Goal: Task Accomplishment & Management: Manage account settings

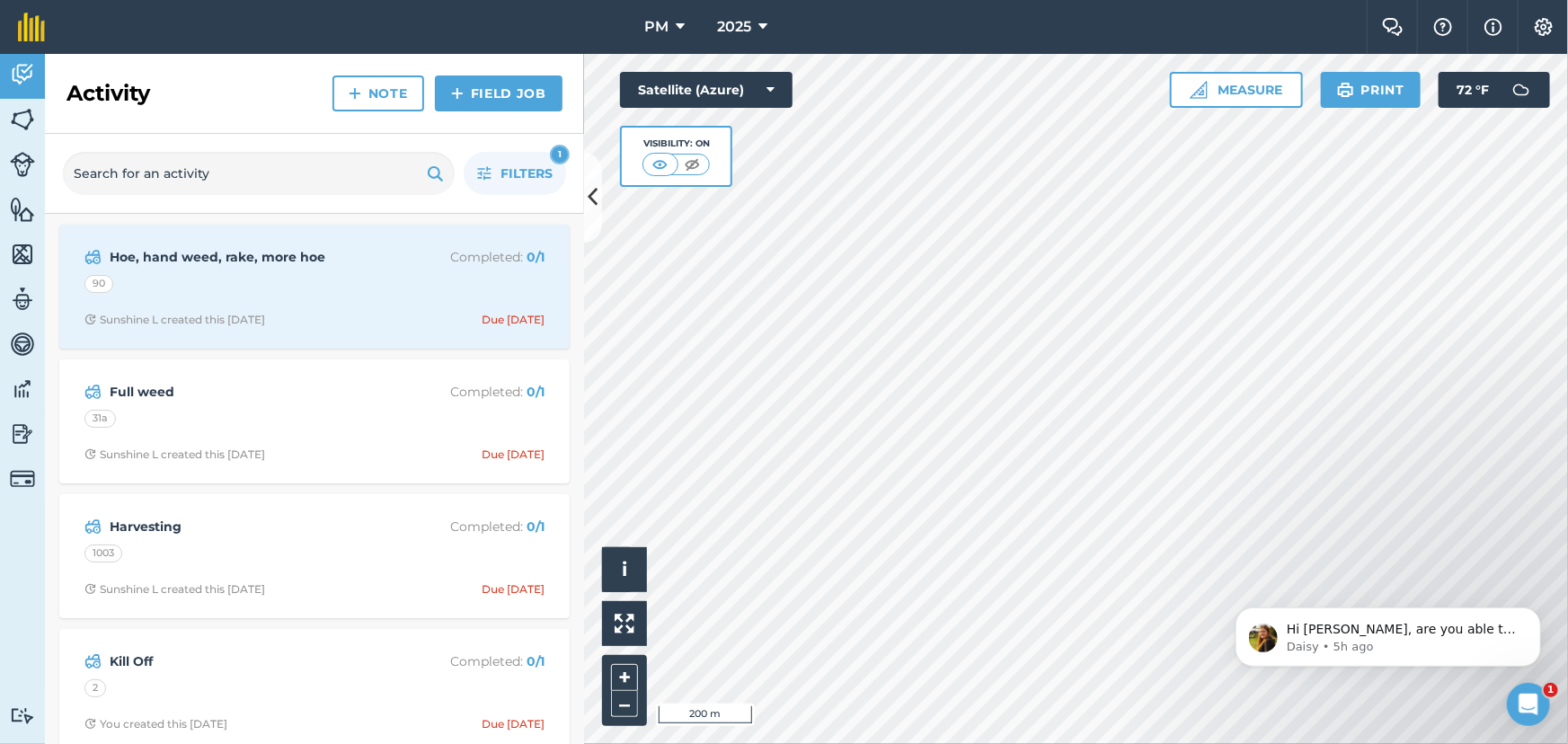
scroll to position [3594, 0]
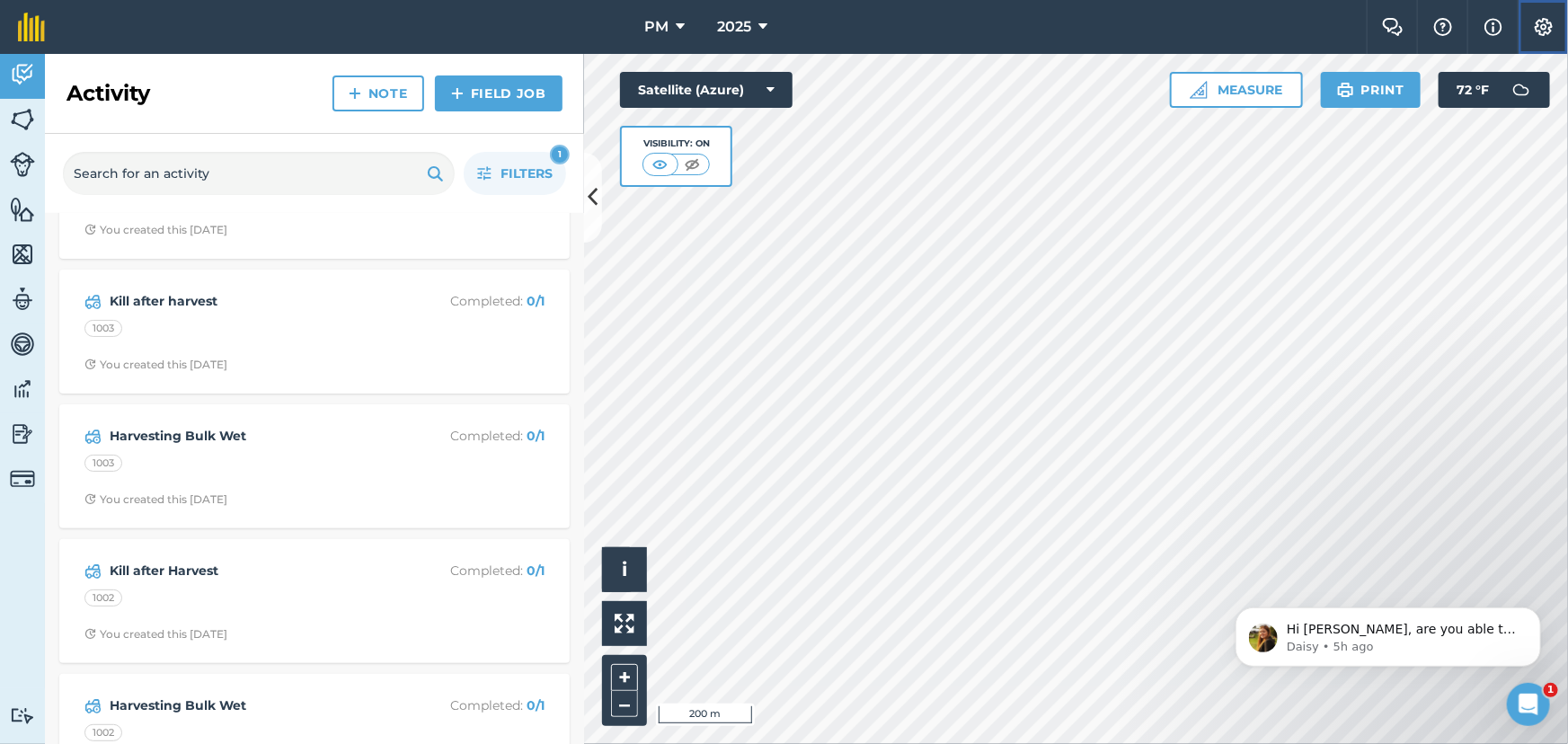
click at [1539, 18] on img at bounding box center [1544, 26] width 21 height 18
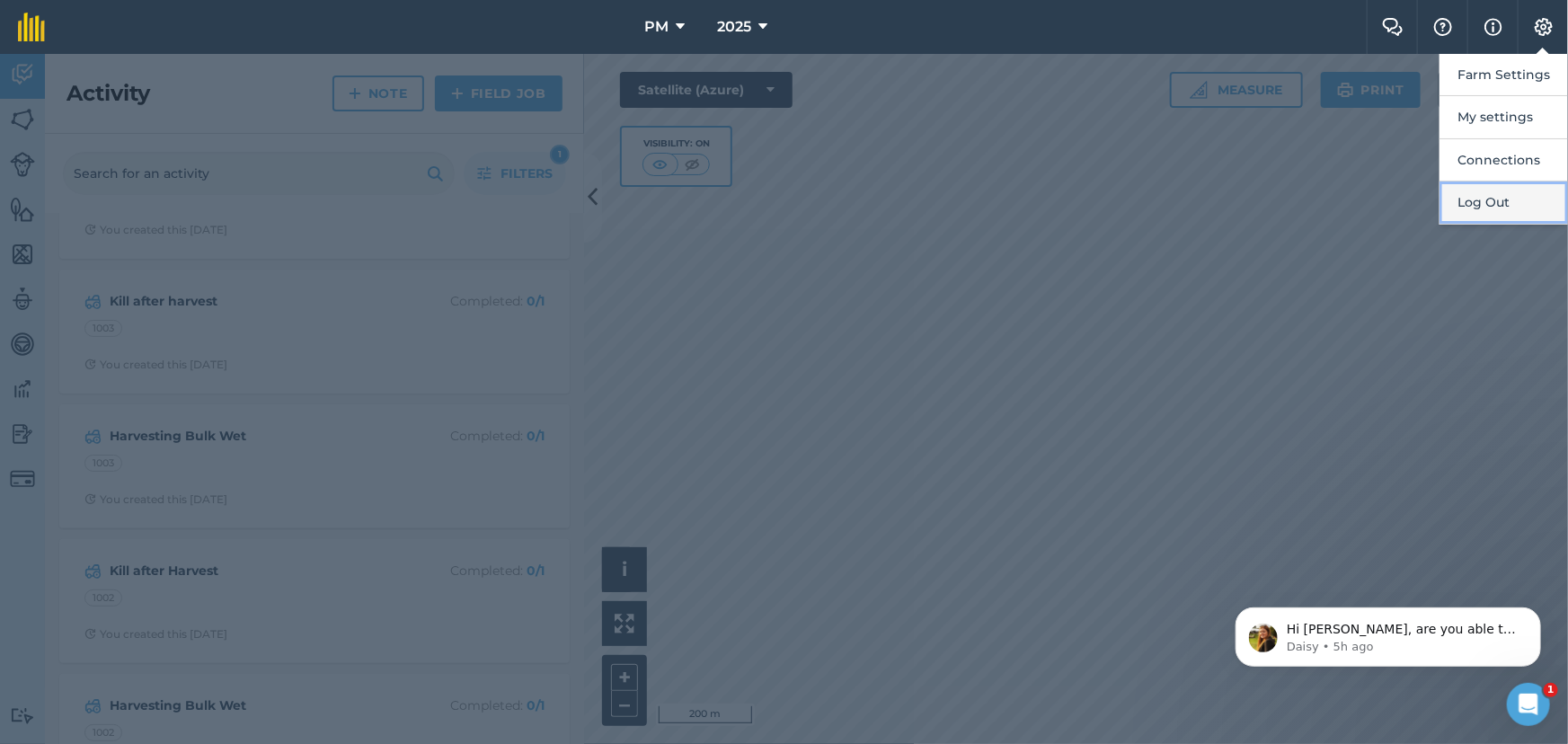
click at [1483, 206] on button "Log Out" at bounding box center [1504, 202] width 129 height 42
